Goal: Task Accomplishment & Management: Manage account settings

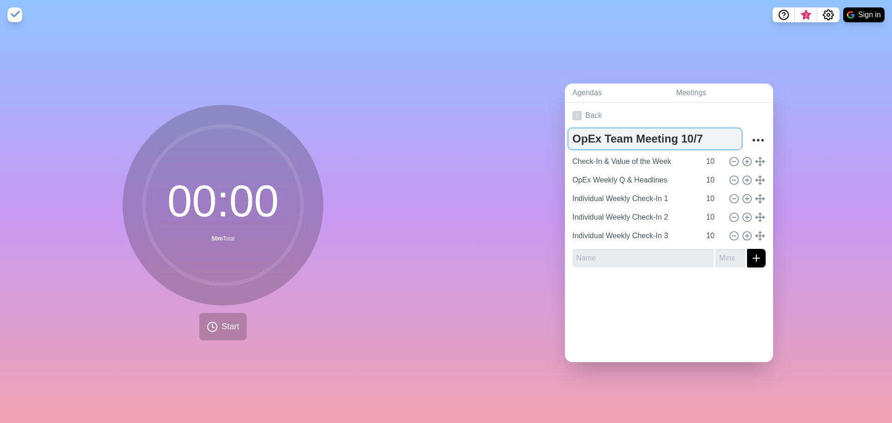
click at [691, 139] on textarea "OpEx Team Meeting 10/7" at bounding box center [654, 139] width 173 height 20
type textarea "OpEx Team Meeting"
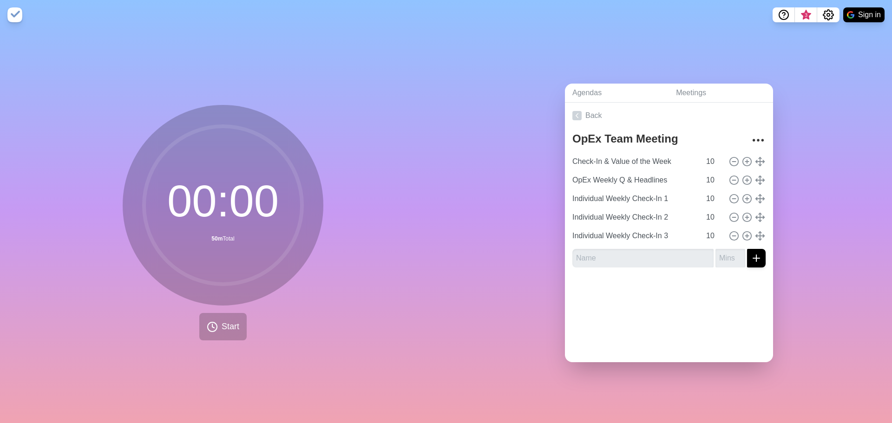
click at [832, 142] on div "Agendas Meetings Back OpEx Team Meeting Check-In & Value of the Week 10 OpEx We…" at bounding box center [669, 226] width 446 height 393
click at [573, 114] on icon at bounding box center [576, 115] width 9 height 9
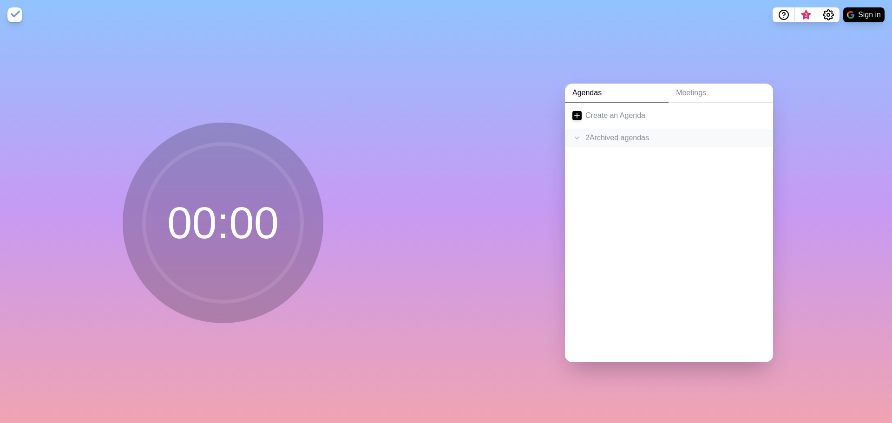
click at [579, 130] on div "2 Archived agenda s" at bounding box center [669, 138] width 208 height 19
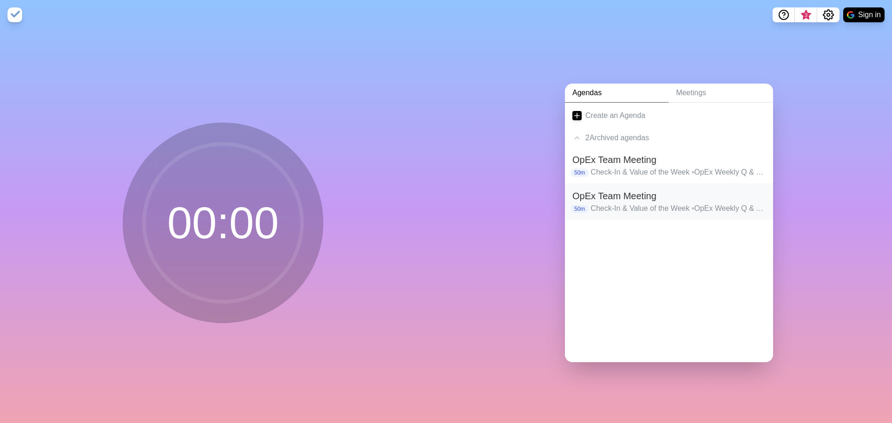
click at [635, 189] on h2 "OpEx Team Meeting" at bounding box center [668, 196] width 193 height 14
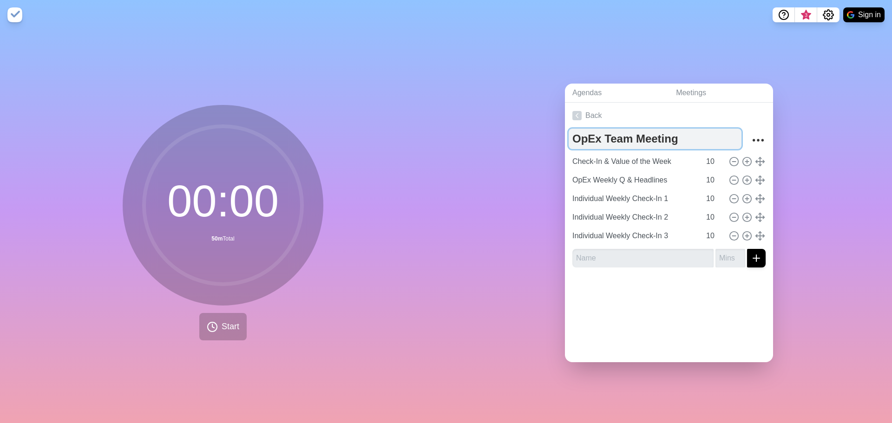
click at [679, 134] on textarea "OpEx Team Meeting" at bounding box center [654, 139] width 173 height 20
type textarea "OpEx Team Meeting 1"
click at [581, 106] on link "Back" at bounding box center [669, 116] width 208 height 26
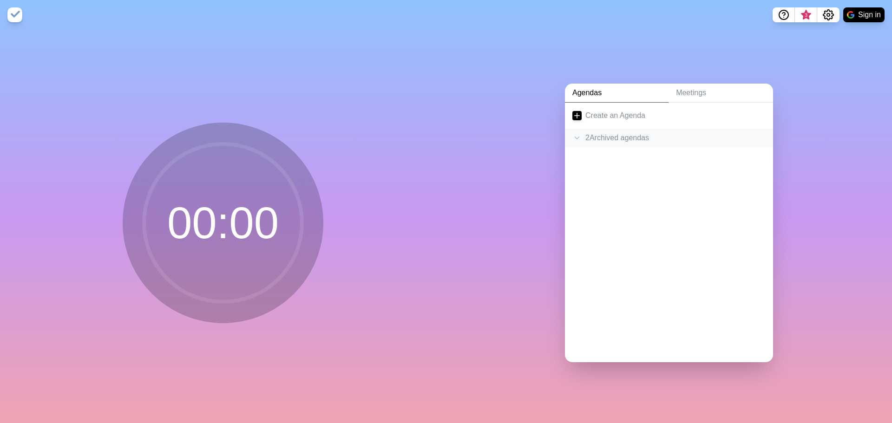
click at [582, 139] on div "2 Archived agenda s" at bounding box center [669, 138] width 208 height 19
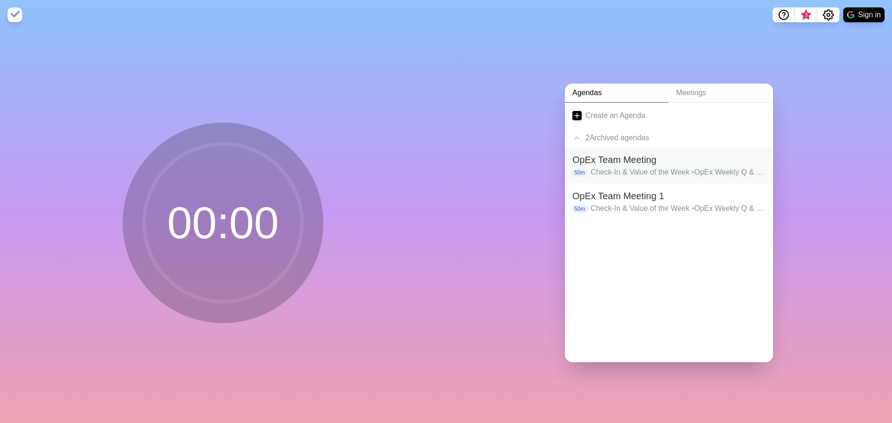
click at [652, 174] on p "Check-In & Value of the Week • OpEx Weekly Q & Headlines • Individual Weekly Ch…" at bounding box center [677, 172] width 175 height 11
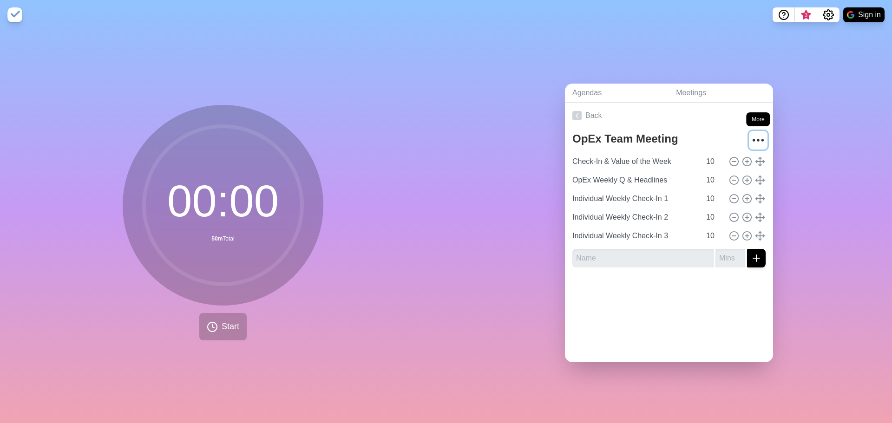
click at [753, 140] on circle "More" at bounding box center [753, 140] width 1 height 1
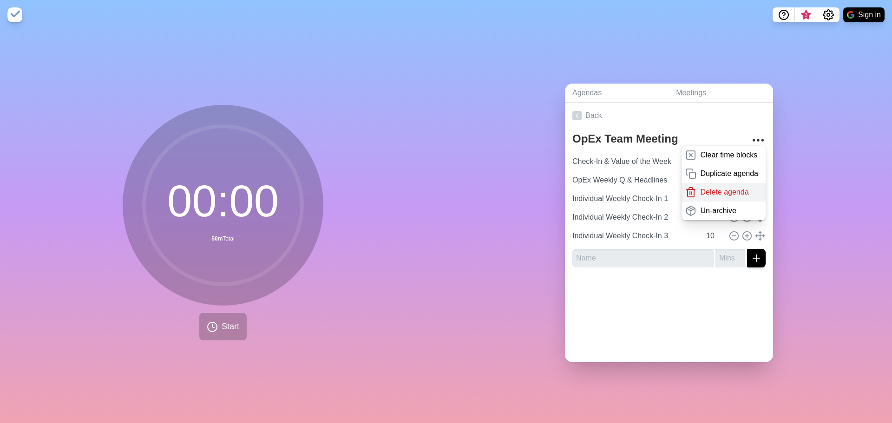
click at [700, 190] on p "Delete agenda" at bounding box center [724, 192] width 48 height 11
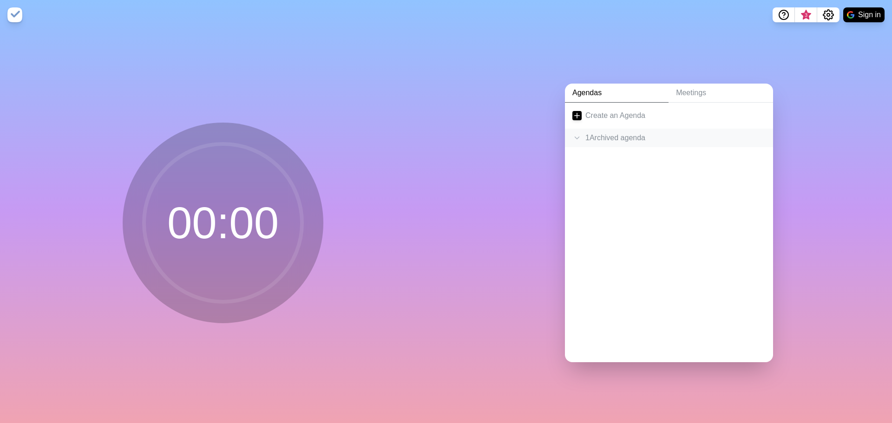
click at [593, 132] on div "1 Archived agenda" at bounding box center [669, 138] width 208 height 19
click at [612, 161] on h2 "OpEx Team Meeting 1" at bounding box center [668, 160] width 193 height 14
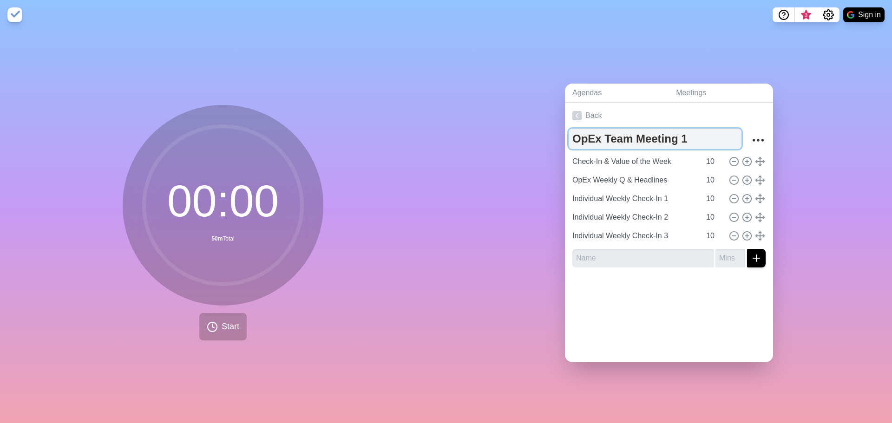
click at [687, 135] on textarea "OpEx Team Meeting 1" at bounding box center [654, 139] width 173 height 20
type textarea "OpEx Team Meeting"
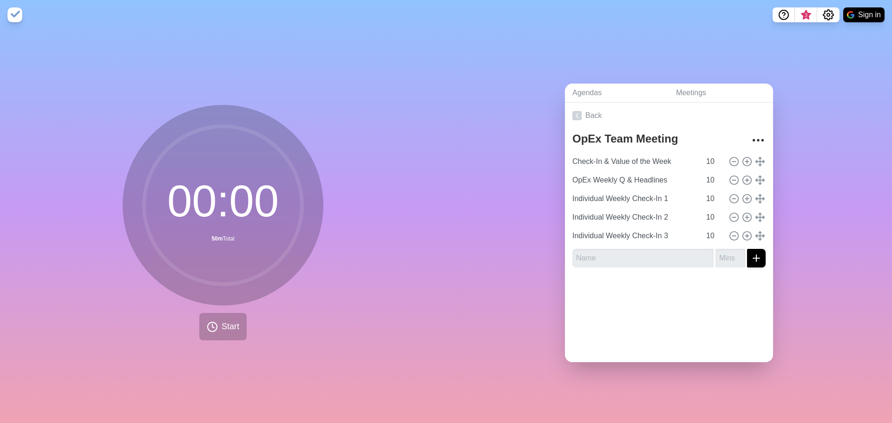
click at [805, 129] on div "Agendas Meetings Back OpEx Team Meeting Check-In & Value of the Week 10 OpEx We…" at bounding box center [669, 226] width 446 height 393
click at [588, 111] on link "Back" at bounding box center [669, 116] width 208 height 26
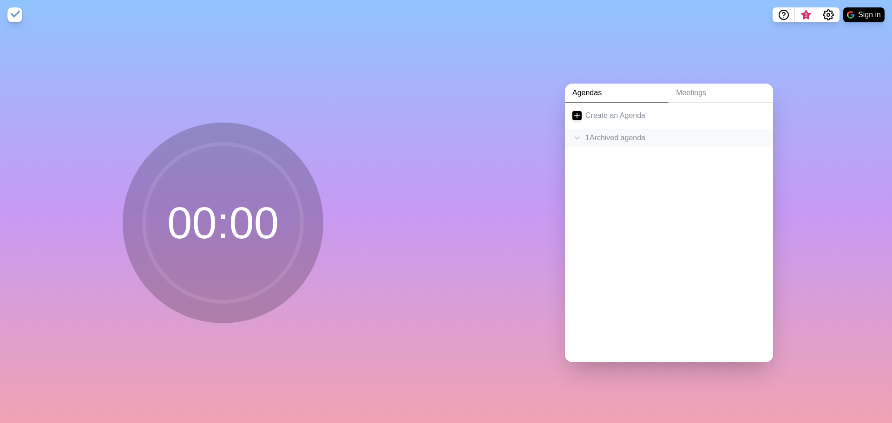
click at [598, 140] on div "1 Archived agenda" at bounding box center [669, 138] width 208 height 19
click at [501, 94] on div "Agendas Meetings Create an Agenda 1 Archived agenda OpEx Team Meeting 50m Check…" at bounding box center [669, 226] width 446 height 393
click at [867, 13] on button "Sign in" at bounding box center [863, 14] width 41 height 15
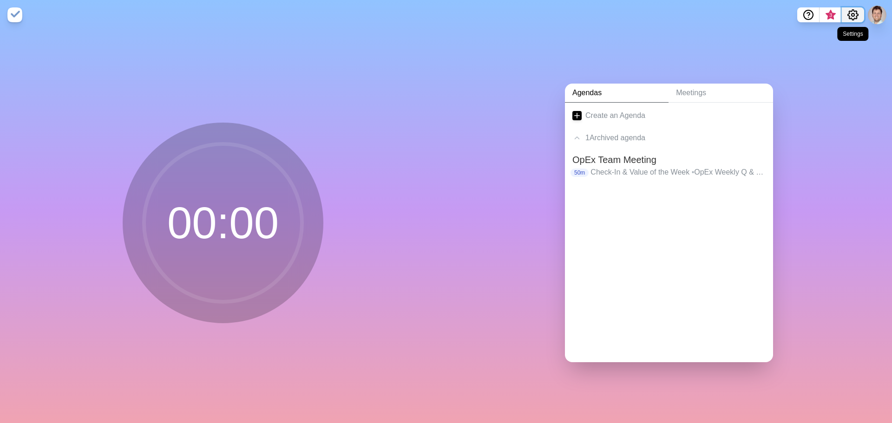
click at [847, 16] on icon "Settings" at bounding box center [852, 14] width 11 height 11
click at [814, 37] on p "Preferences" at bounding box center [822, 35] width 40 height 11
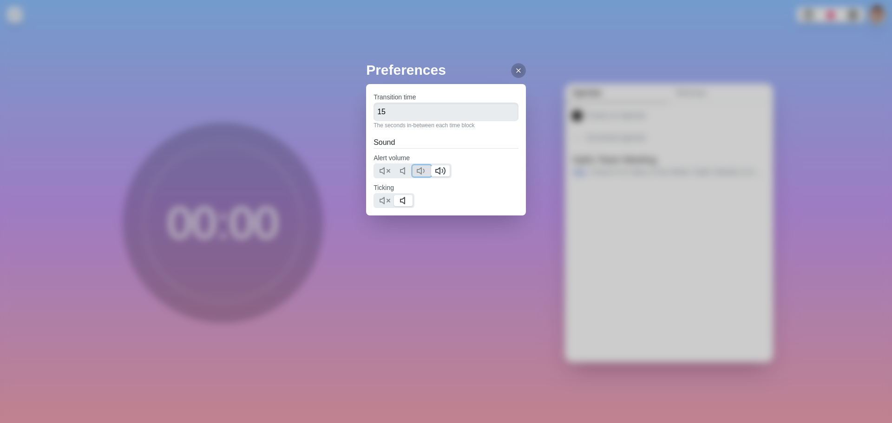
click at [424, 169] on icon at bounding box center [423, 170] width 0 height 3
click at [440, 172] on polygon at bounding box center [438, 171] width 4 height 7
click at [382, 203] on icon at bounding box center [384, 200] width 11 height 11
click at [514, 74] on icon at bounding box center [517, 70] width 7 height 7
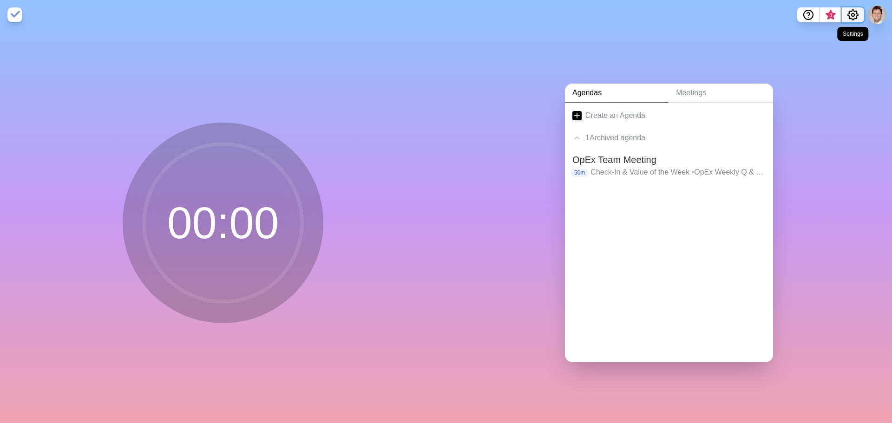
click at [852, 20] on button "Settings" at bounding box center [852, 14] width 22 height 15
click at [830, 14] on span "3" at bounding box center [830, 15] width 7 height 7
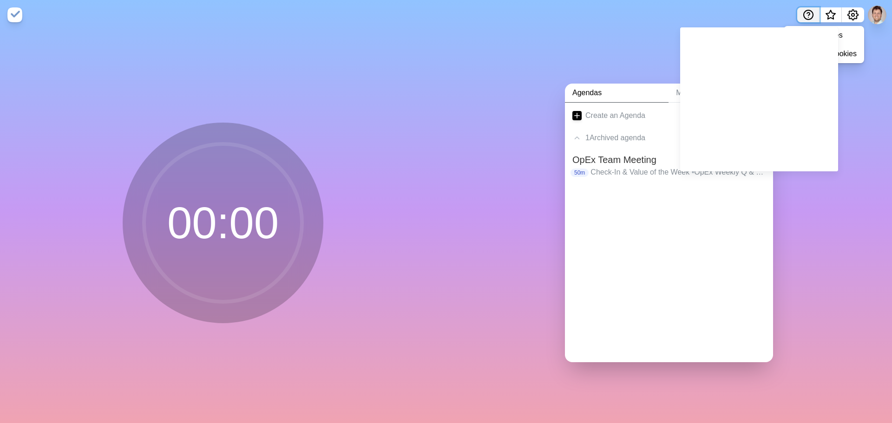
click at [803, 16] on circle "Help" at bounding box center [807, 14] width 9 height 9
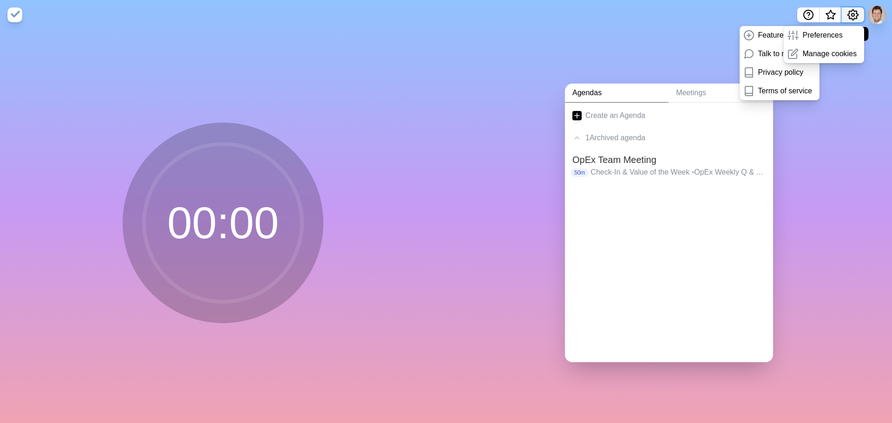
click at [847, 17] on icon "Settings" at bounding box center [852, 14] width 11 height 11
click at [783, 52] on p "Talk to me" at bounding box center [775, 53] width 34 height 11
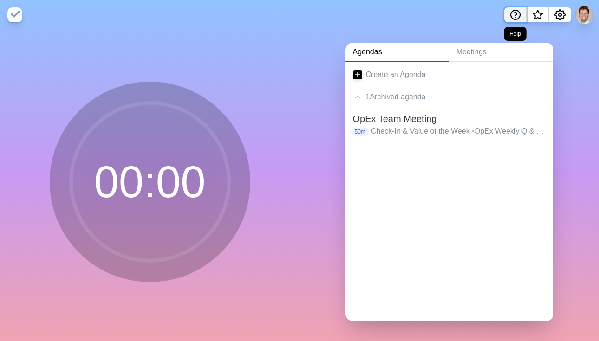
click at [511, 13] on icon "Help" at bounding box center [515, 14] width 11 height 11
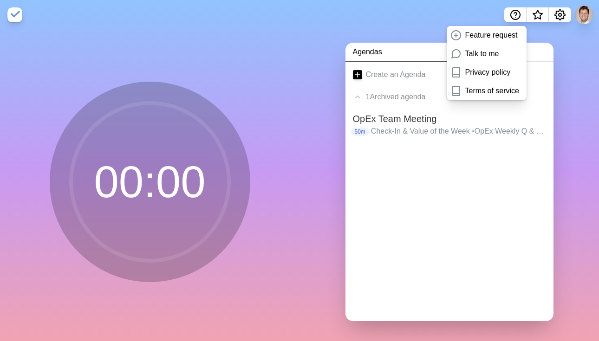
click at [424, 12] on nav "Feature request Talk to me Privacy policy Terms of service" at bounding box center [299, 15] width 599 height 30
click at [18, 13] on img at bounding box center [14, 14] width 15 height 15
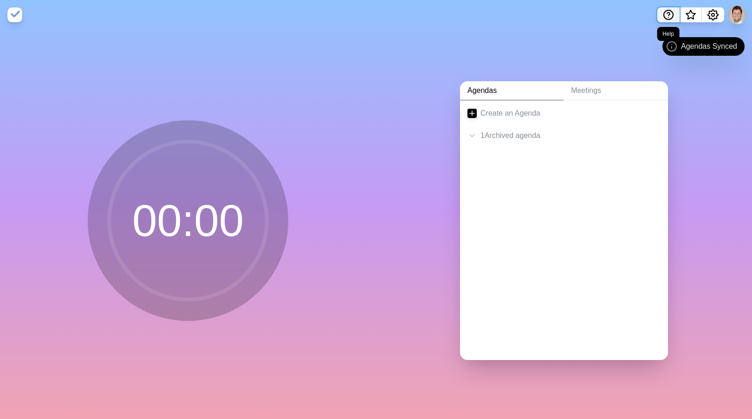
click at [668, 14] on icon "Help" at bounding box center [668, 14] width 11 height 11
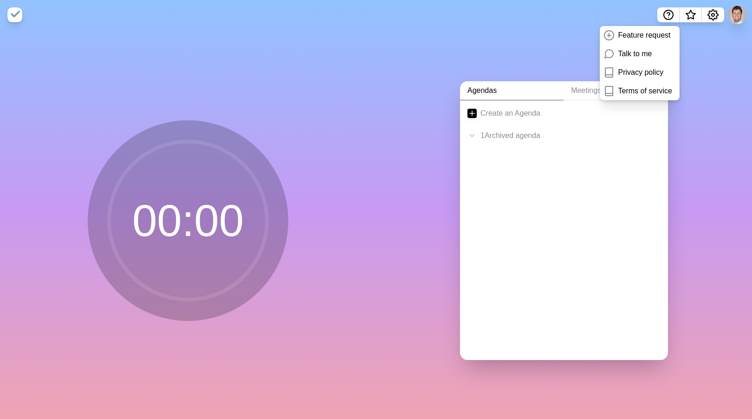
click at [630, 20] on nav "Feature request Talk to me Privacy policy Terms of service" at bounding box center [376, 15] width 752 height 30
click at [72, 19] on nav "Feature request Talk to me Privacy policy Terms of service" at bounding box center [376, 15] width 752 height 30
click at [560, 29] on nav "Feature request Talk to me Privacy policy Terms of service" at bounding box center [376, 15] width 752 height 30
click at [233, 50] on div "00 : 00" at bounding box center [188, 224] width 376 height 389
click at [586, 81] on link "Meetings" at bounding box center [616, 90] width 104 height 19
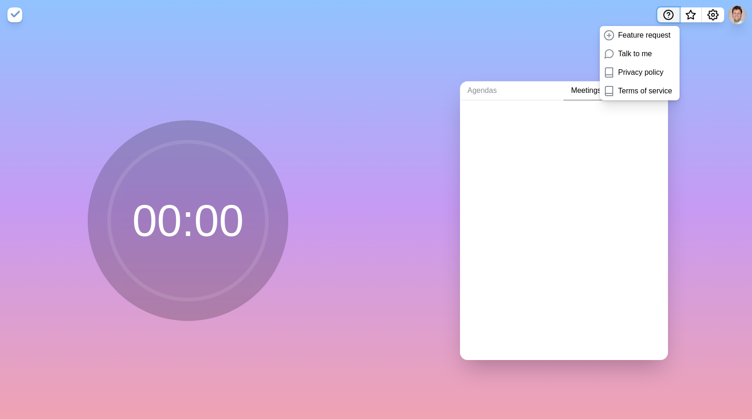
click at [661, 16] on button "Help" at bounding box center [668, 14] width 22 height 15
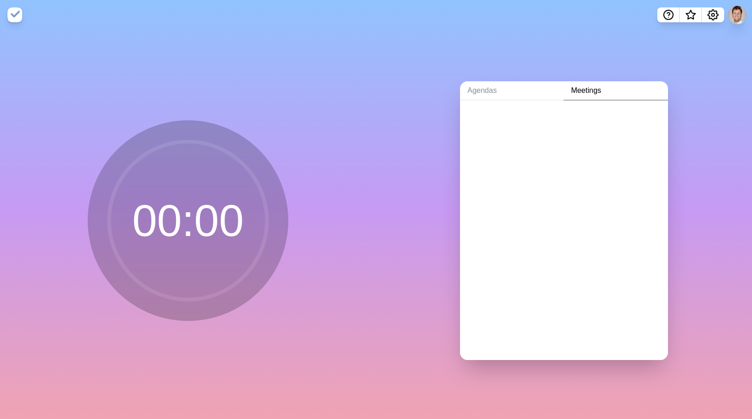
click at [558, 118] on div at bounding box center [564, 118] width 208 height 37
click at [512, 91] on link "Agendas" at bounding box center [512, 90] width 104 height 19
